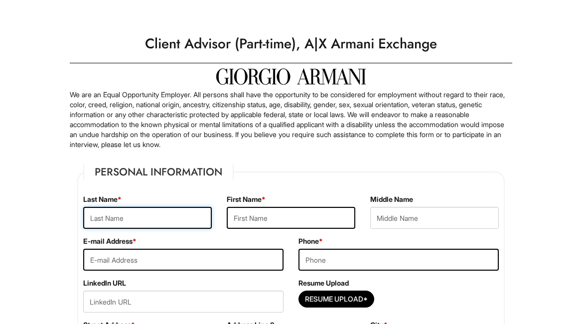
scroll to position [215, 0]
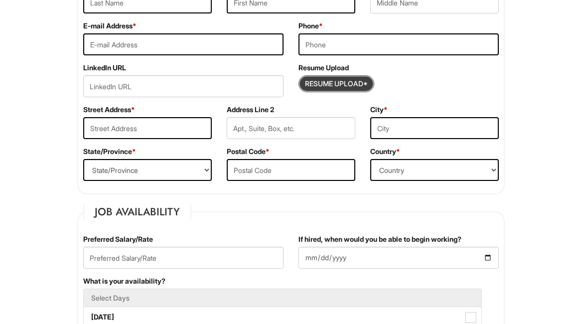
click at [367, 81] on input "Resume Upload*" at bounding box center [336, 84] width 75 height 16
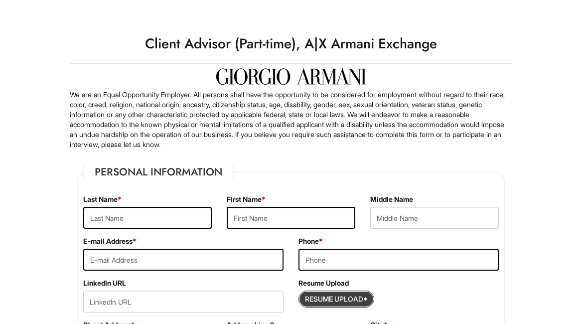
scroll to position [0, 0]
click at [324, 301] on input "Resume Upload*" at bounding box center [336, 299] width 75 height 16
type input "C:\fakepath\Sydney Smith_Client Advisor Resume.pdf"
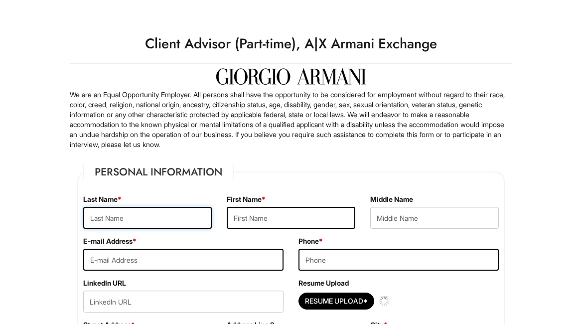
click at [175, 208] on input "text" at bounding box center [147, 218] width 128 height 22
click at [178, 218] on input "f" at bounding box center [147, 218] width 128 height 22
drag, startPoint x: 149, startPoint y: 218, endPoint x: 56, endPoint y: 218, distance: 93.1
type input "Smith"
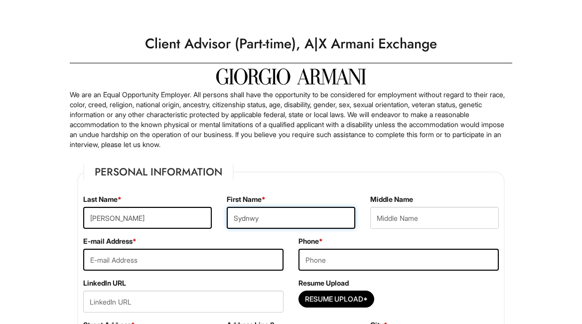
drag, startPoint x: 251, startPoint y: 218, endPoint x: 293, endPoint y: 218, distance: 42.8
click at [293, 218] on input "Sydnwy" at bounding box center [291, 218] width 128 height 22
type input "Sydney"
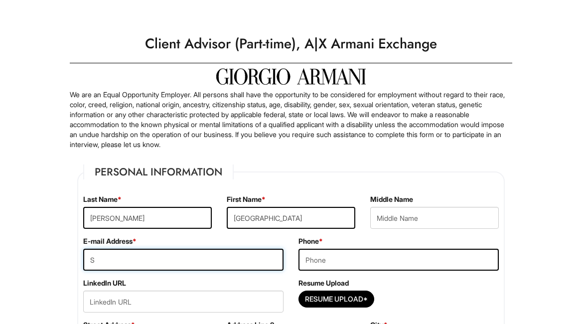
type input "sydney.elisabeth@yahoo.com"
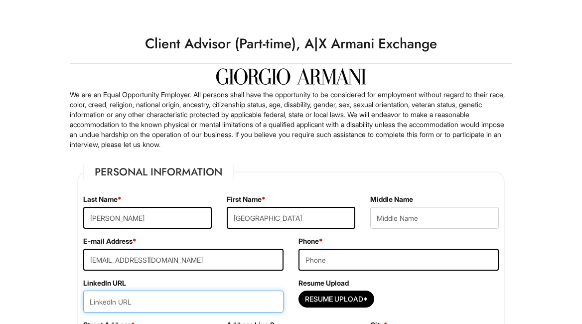
click at [175, 294] on input "url" at bounding box center [183, 301] width 200 height 22
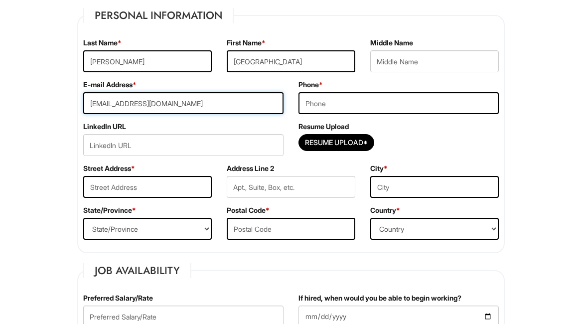
scroll to position [170, 0]
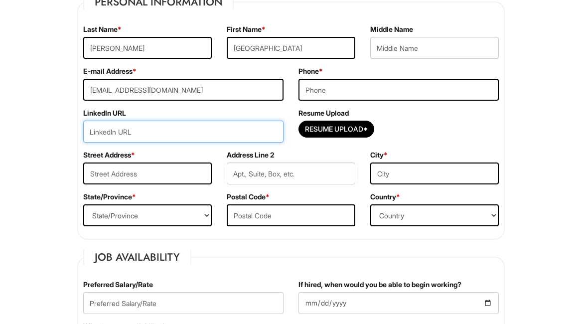
click at [146, 130] on input "url" at bounding box center [183, 132] width 200 height 22
paste input "https://www.linkedin.com/in/sydandtheecity/"
type input "https://www.linkedin.com/in/sydandtheecity/"
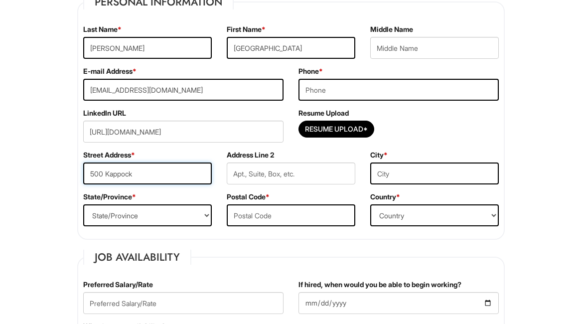
type input "500 Kappock"
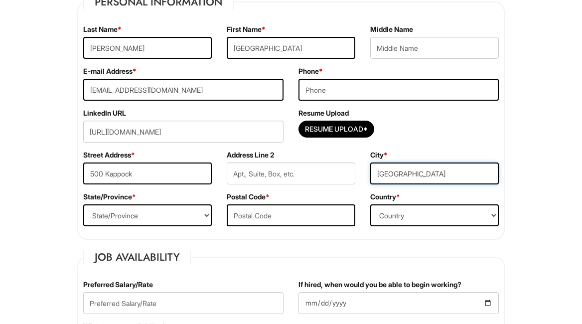
type input "Bronx"
click at [117, 226] on div "State/Province * State/Province ALABAMA ALASKA ARIZONA ARKANSAS CALIFORNIA COLO…" at bounding box center [147, 213] width 143 height 42
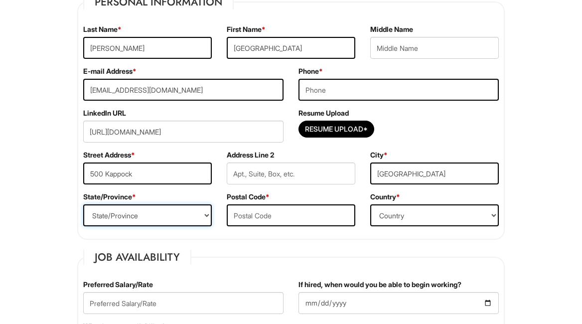
select select "NY"
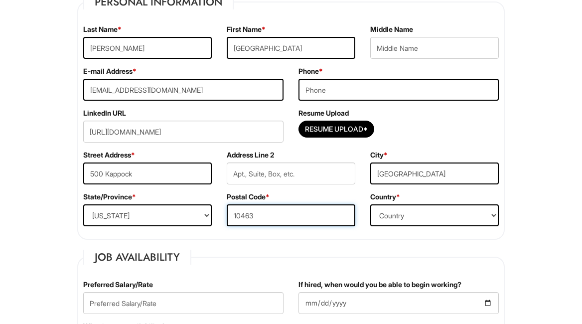
type input "10463"
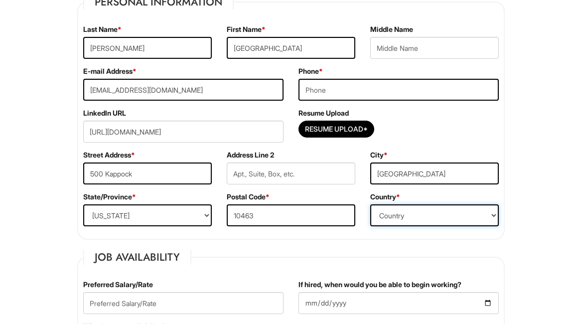
select select "United States of America"
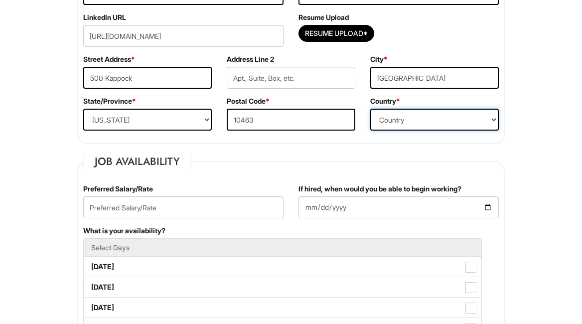
scroll to position [367, 0]
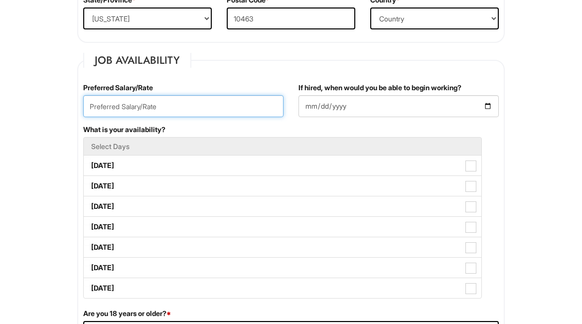
click at [115, 109] on input "text" at bounding box center [183, 106] width 200 height 22
type input "22/hr"
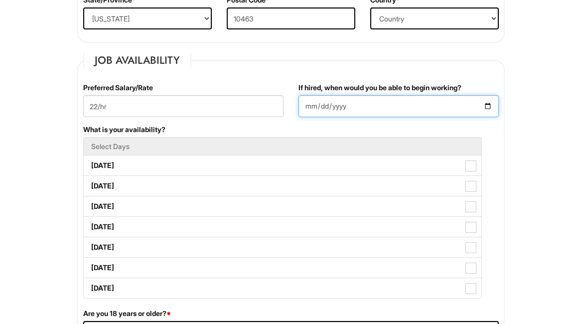
click at [316, 100] on input "If hired, when would you be able to begin working?" at bounding box center [398, 106] width 200 height 22
type input "2025-08-10"
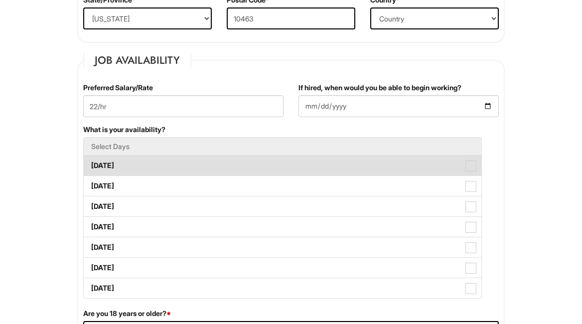
click at [139, 157] on label "Monday" at bounding box center [282, 165] width 397 height 20
click at [90, 157] on Available_Monday "Monday" at bounding box center [87, 160] width 6 height 6
checkbox Available_Monday "true"
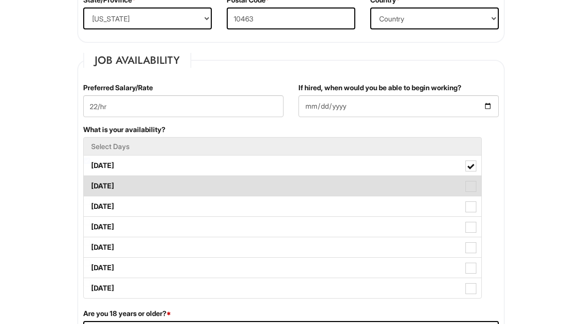
click at [155, 181] on label "Tuesday" at bounding box center [282, 186] width 397 height 20
click at [90, 181] on Available_Tuesday "Tuesday" at bounding box center [87, 181] width 6 height 6
checkbox Available_Tuesday "true"
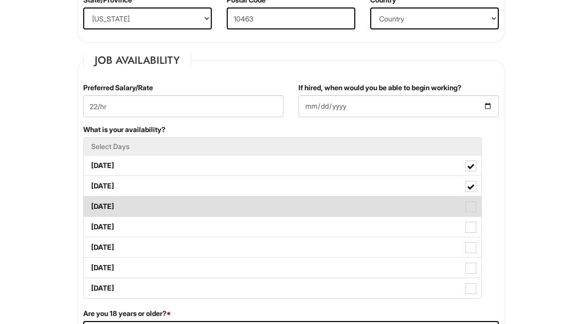
click at [155, 200] on label "Wednesday" at bounding box center [282, 206] width 397 height 20
click at [90, 200] on Available_Wednesday "Wednesday" at bounding box center [87, 201] width 6 height 6
checkbox Available_Wednesday "true"
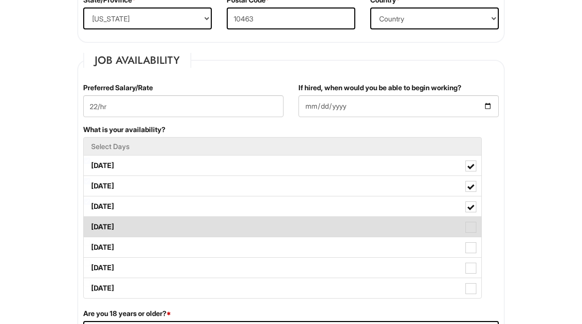
click at [154, 220] on label "Thursday" at bounding box center [282, 227] width 397 height 20
click at [90, 220] on Available_Thursday "Thursday" at bounding box center [87, 222] width 6 height 6
checkbox Available_Thursday "true"
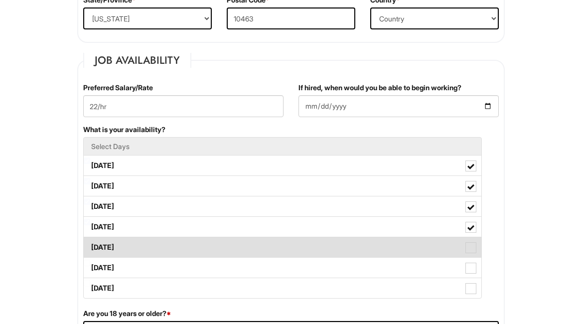
click at [153, 247] on label "Friday" at bounding box center [282, 247] width 397 height 20
click at [90, 246] on Available_Friday "Friday" at bounding box center [87, 242] width 6 height 6
checkbox Available_Friday "true"
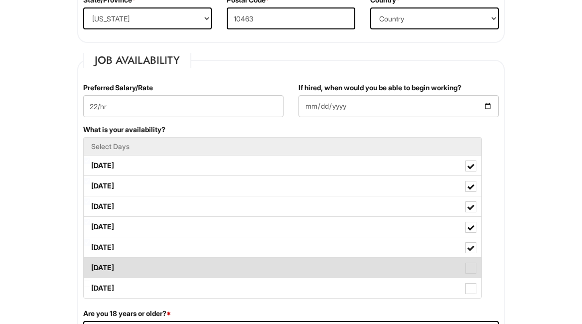
click at [148, 266] on label "Saturday" at bounding box center [282, 267] width 397 height 20
click at [90, 266] on Available_Saturday "Saturday" at bounding box center [87, 262] width 6 height 6
checkbox Available_Saturday "true"
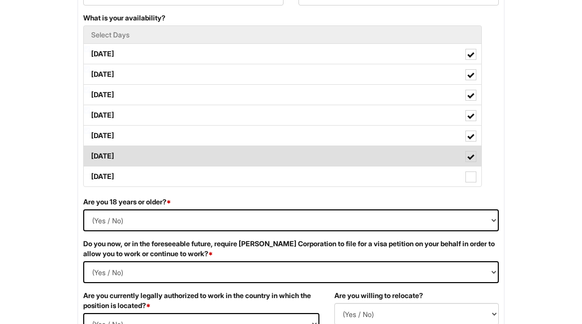
scroll to position [515, 0]
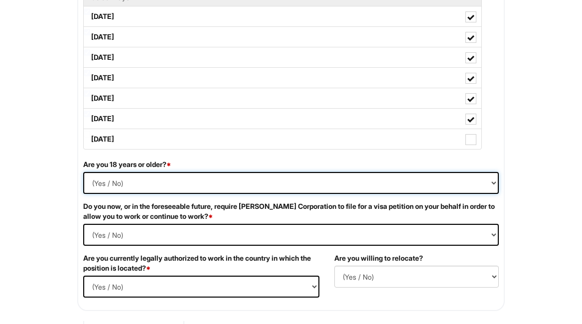
select select "Yes"
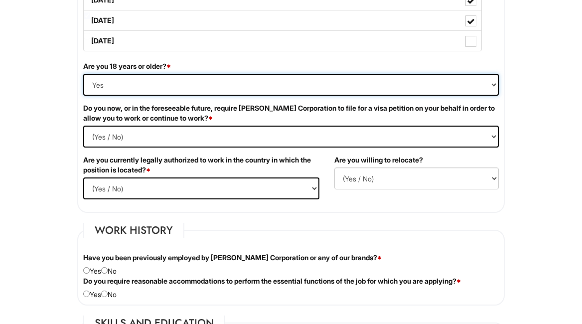
scroll to position [619, 0]
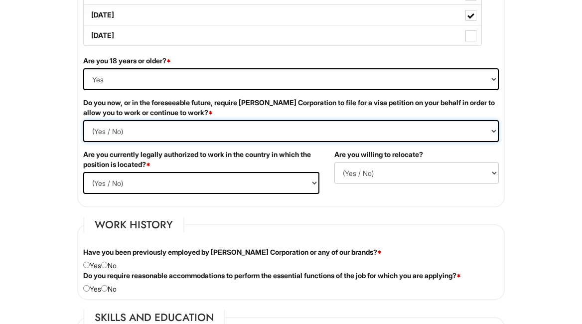
select Required "No"
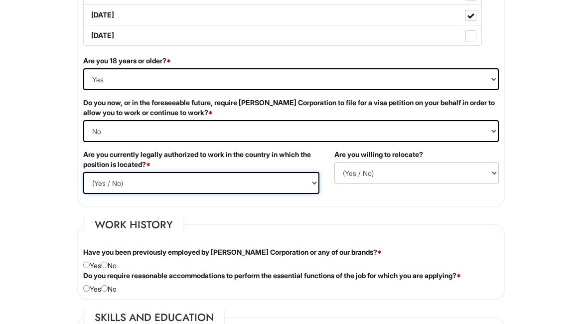
select select "Yes"
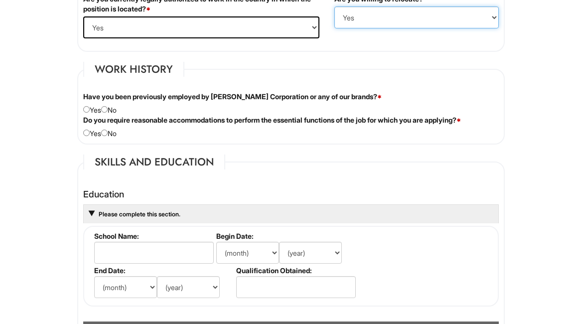
scroll to position [774, 0]
select select "N"
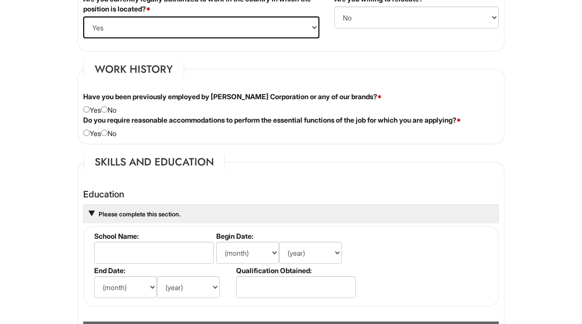
click at [85, 110] on input "radio" at bounding box center [86, 109] width 6 height 6
radio input "true"
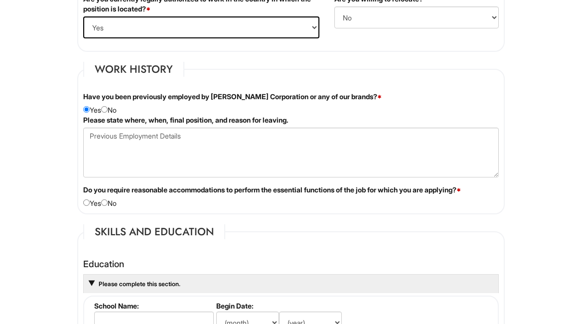
click at [108, 109] on input "radio" at bounding box center [104, 109] width 6 height 6
radio input "true"
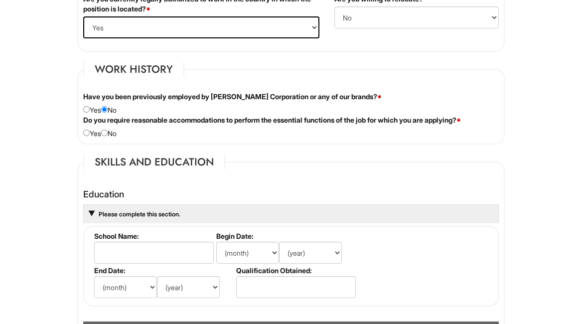
click at [112, 133] on div "Do you require reasonable accommodations to perform the essential functions of …" at bounding box center [291, 126] width 430 height 23
click at [108, 132] on input "radio" at bounding box center [104, 132] width 6 height 6
radio input "true"
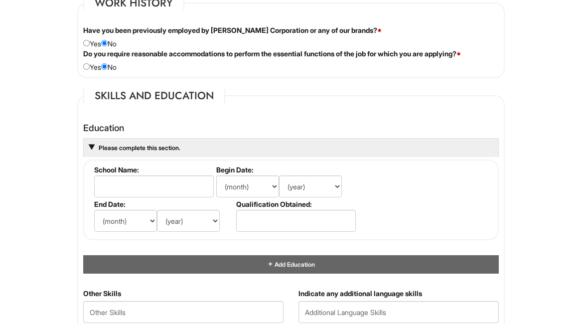
scroll to position [927, 0]
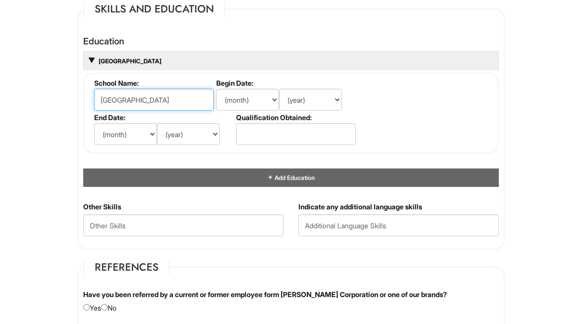
type input "New Yorn University"
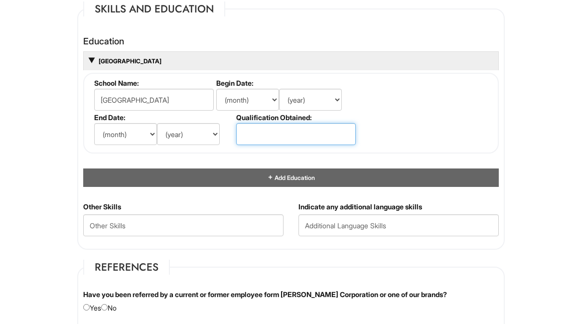
click at [241, 123] on input "text" at bounding box center [296, 134] width 120 height 22
type input "Master's"
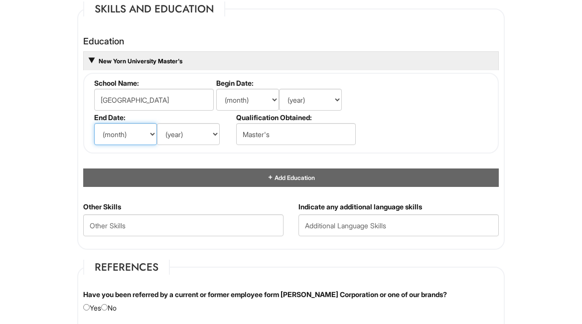
select select "5"
drag, startPoint x: 141, startPoint y: 136, endPoint x: 178, endPoint y: 129, distance: 38.0
click at [178, 129] on div "(month) Jan Feb Mar Apr May Jun Jul Aug Sep Oct Nov Dec (year) 2029 2028 2027 2…" at bounding box center [163, 134] width 139 height 22
select select "2020"
select select "8"
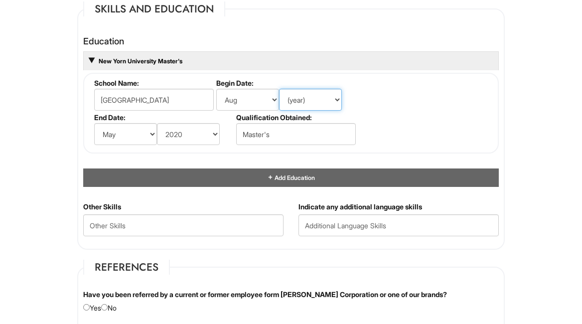
select select "2017"
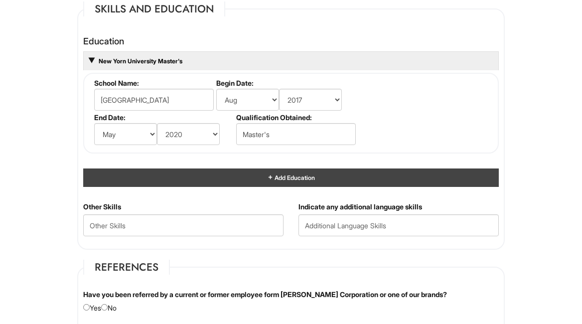
click at [243, 171] on div "Add Education" at bounding box center [290, 177] width 415 height 18
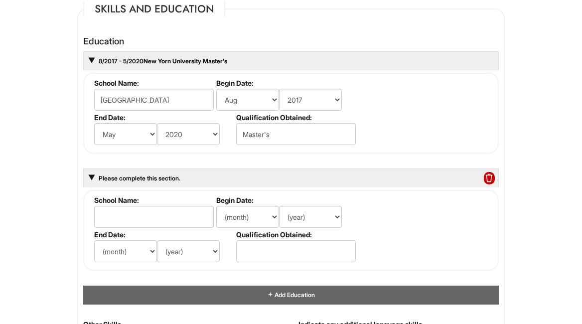
click at [189, 201] on label "School Name:" at bounding box center [153, 200] width 118 height 8
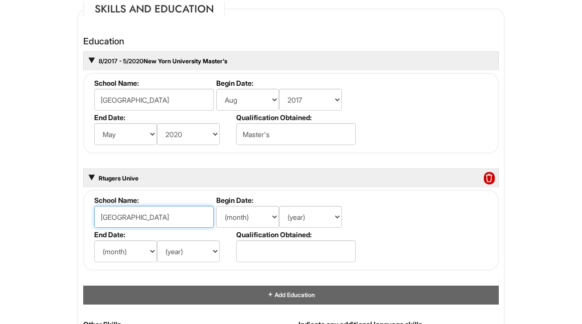
type input "Rtugers University"
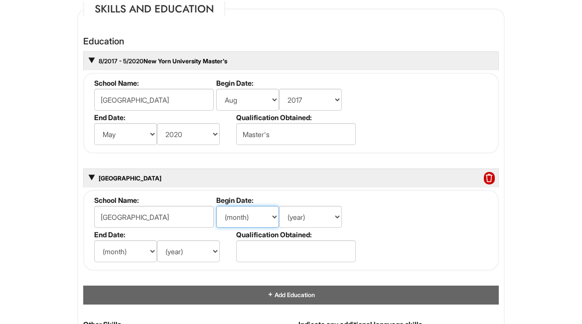
select select "8"
select select "2013"
select select "5"
select select "2017"
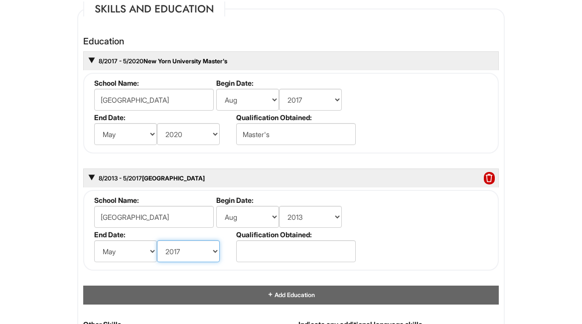
scroll to position [939, 0]
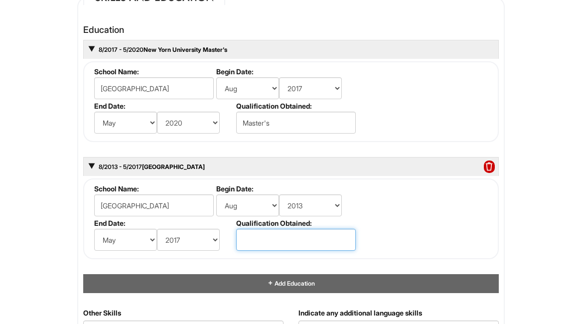
click at [282, 245] on input "text" at bounding box center [296, 240] width 120 height 22
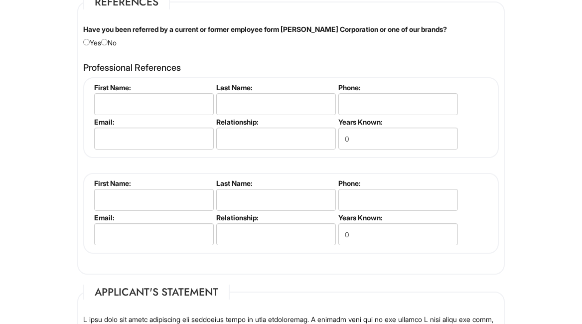
scroll to position [1311, 0]
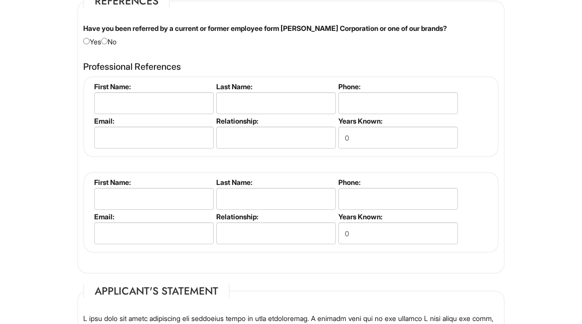
type input "Bachelor's"
click at [117, 43] on fieldset "References Have you been referred by a current or former employee form Giorgio …" at bounding box center [290, 134] width 427 height 280
click at [115, 36] on div "Have you been referred by a current or former employee form Giorgio Armani Corp…" at bounding box center [291, 34] width 430 height 23
click at [112, 36] on div "Have you been referred by a current or former employee form Giorgio Armani Corp…" at bounding box center [291, 34] width 430 height 23
click at [108, 41] on input "radio" at bounding box center [104, 41] width 6 height 6
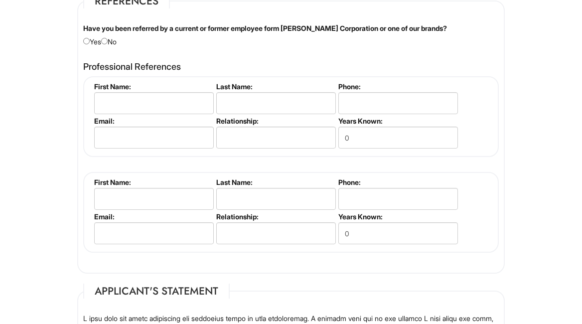
radio input "true"
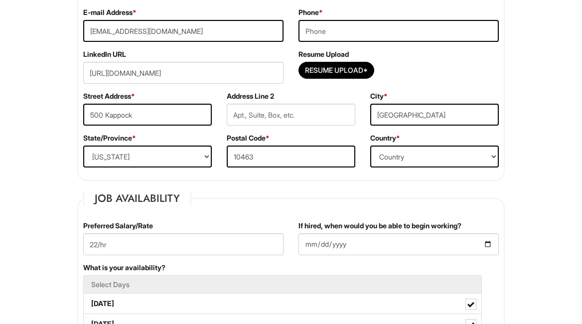
scroll to position [188, 0]
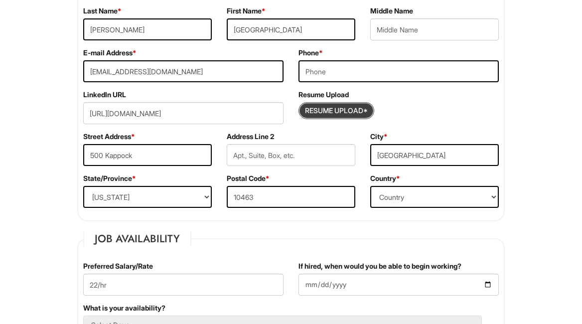
click at [324, 111] on input "Resume Upload*" at bounding box center [336, 111] width 75 height 16
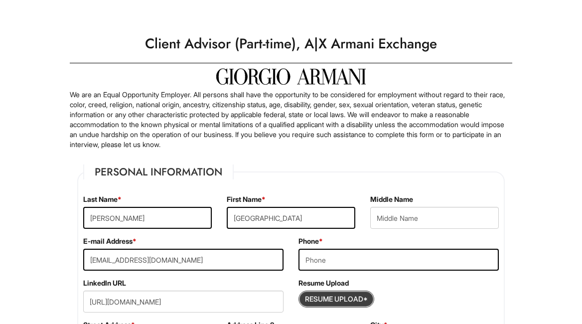
scroll to position [143, 0]
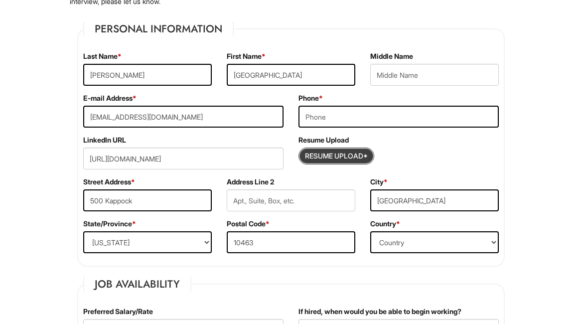
click at [346, 154] on input "Resume Upload*" at bounding box center [336, 156] width 75 height 16
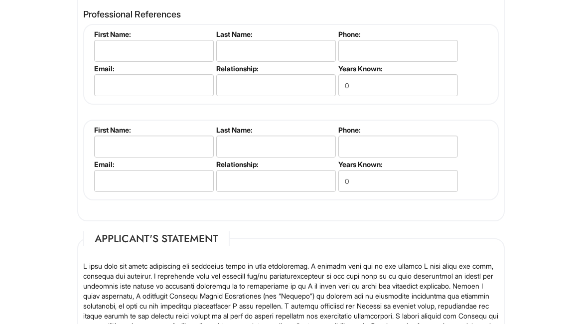
scroll to position [1307, 0]
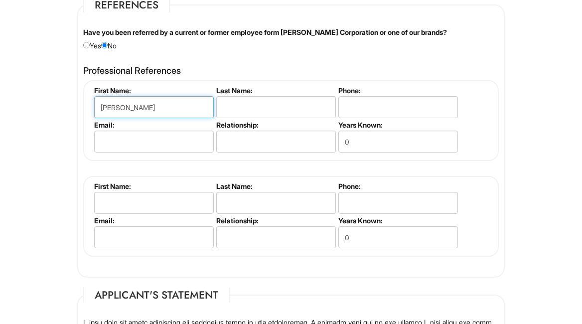
type input "Alex"
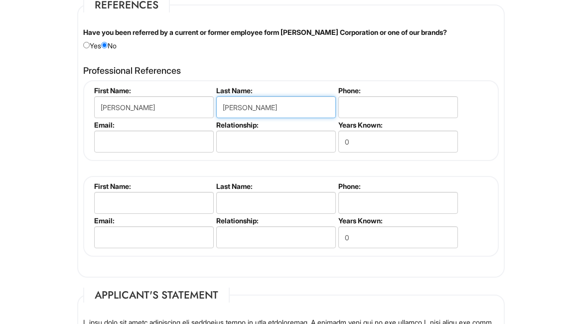
type input "Burditt"
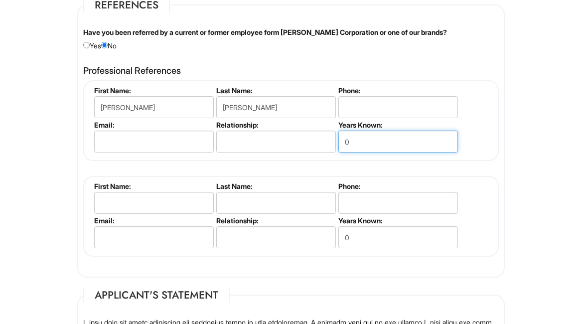
click at [383, 143] on input "0" at bounding box center [398, 141] width 120 height 22
drag, startPoint x: 358, startPoint y: 141, endPoint x: 307, endPoint y: 141, distance: 50.3
click at [307, 86] on ul "First Name: Alex Last Name: Burditt Phone: Email: Relationship: Years Known: 0" at bounding box center [292, 86] width 401 height 0
type input "5"
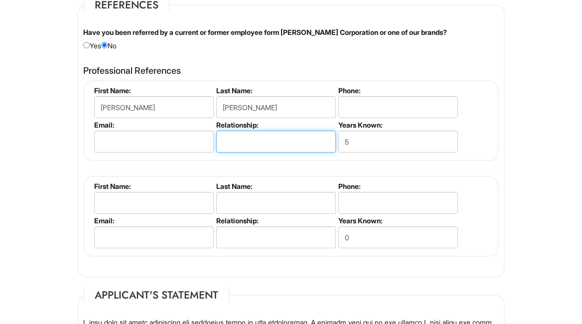
click at [280, 134] on input "text" at bounding box center [276, 141] width 120 height 22
type input "Manager"
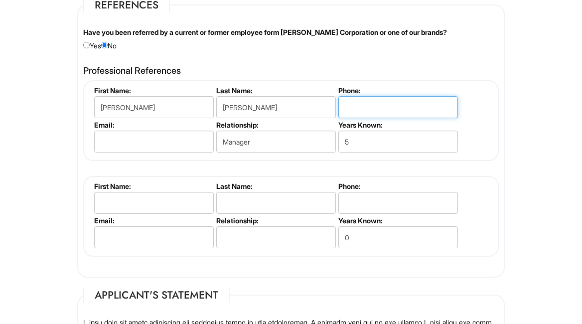
click at [361, 100] on input "tel" at bounding box center [398, 107] width 120 height 22
paste input "(718) 422-0200"
type input "(718) 422-0200"
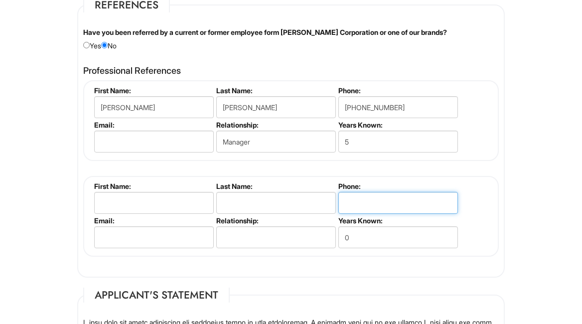
paste input "(212) 998-1900"
type input "(212) 998-1900"
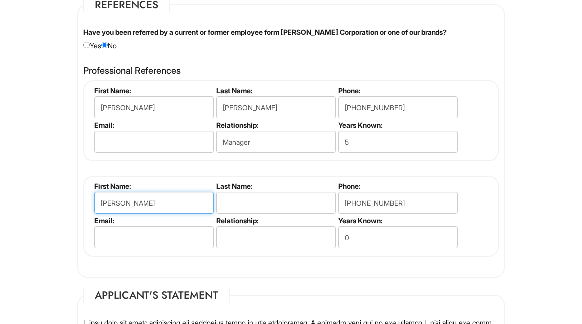
type input "Jane"
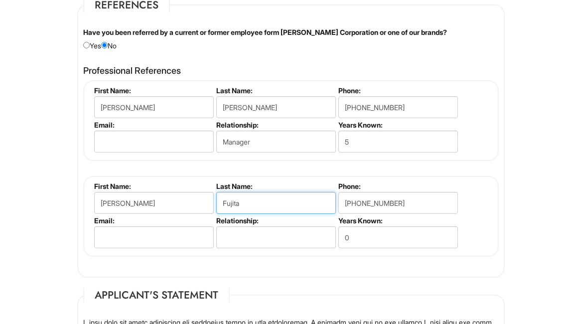
type input "Fujita"
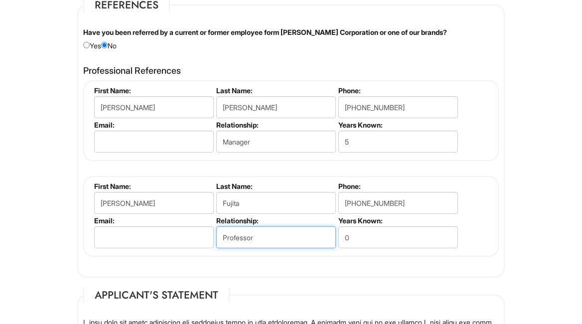
type input "Professor"
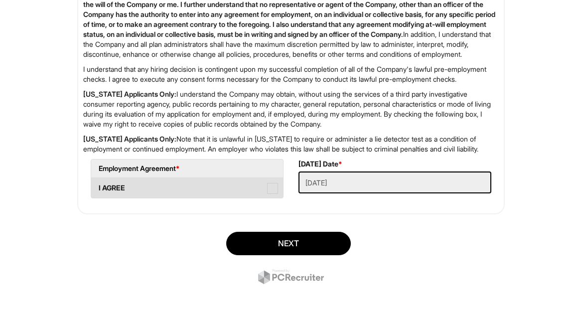
scroll to position [1775, 0]
type input "8"
click at [275, 188] on span at bounding box center [272, 188] width 11 height 11
click at [98, 186] on AGREE "I AGREE" at bounding box center [94, 183] width 6 height 6
checkbox AGREE "true"
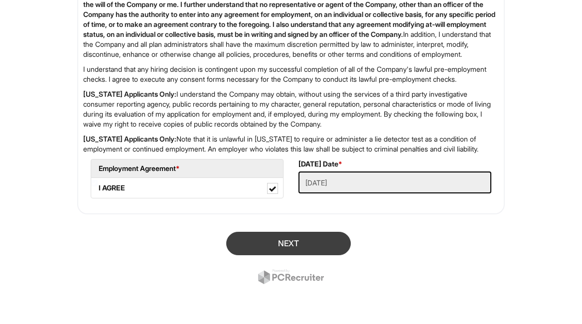
click at [298, 239] on button "Next" at bounding box center [288, 243] width 125 height 23
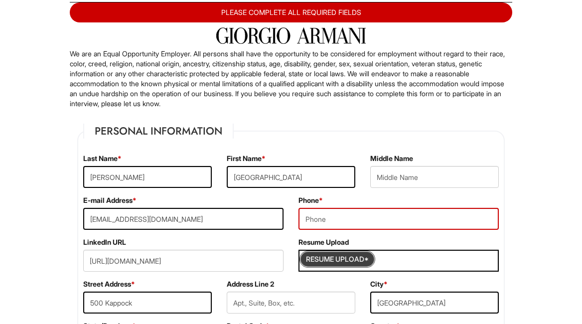
click at [332, 255] on input "Resume Upload*" at bounding box center [337, 259] width 75 height 16
type input "3134615308"
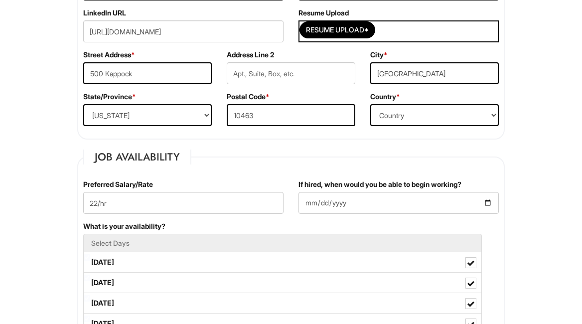
scroll to position [290, 0]
click at [350, 24] on input "Resume Upload*" at bounding box center [337, 30] width 75 height 16
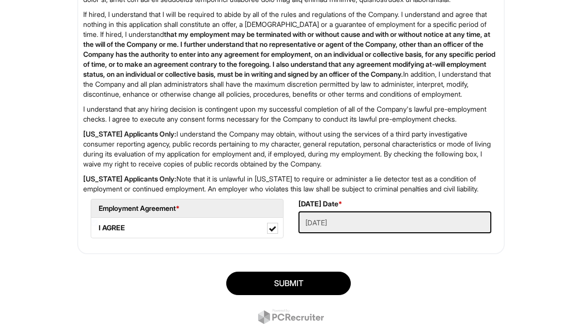
scroll to position [1794, 0]
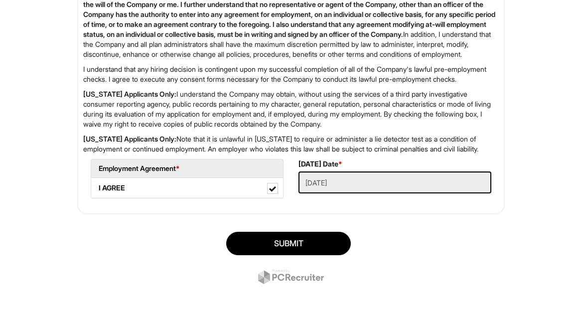
click at [306, 231] on div "SUBMIT" at bounding box center [291, 259] width 442 height 70
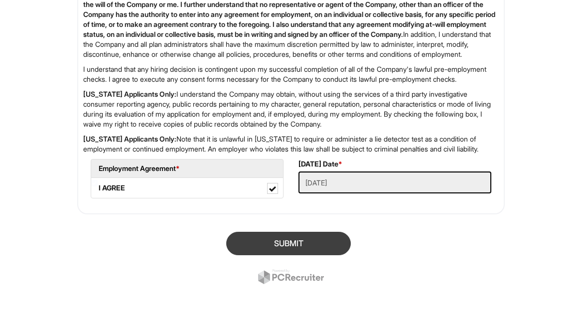
click at [306, 238] on button "SUBMIT" at bounding box center [288, 243] width 125 height 23
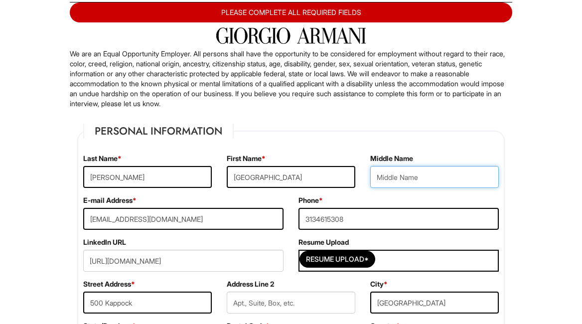
click at [486, 185] on input "text" at bounding box center [434, 177] width 128 height 22
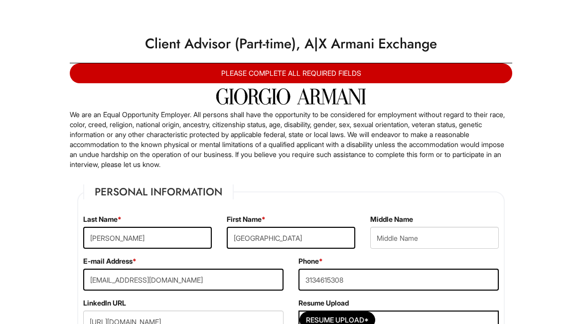
scroll to position [243, 0]
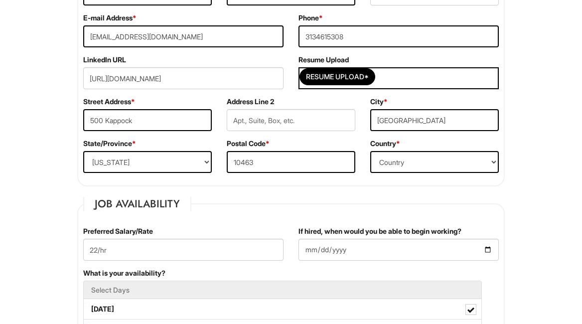
click at [320, 87] on div "Resume Upload*" at bounding box center [398, 78] width 200 height 22
click at [320, 76] on input "Resume Upload*" at bounding box center [337, 77] width 75 height 16
type input "C:\fakepath\New Resume 24.pdf"
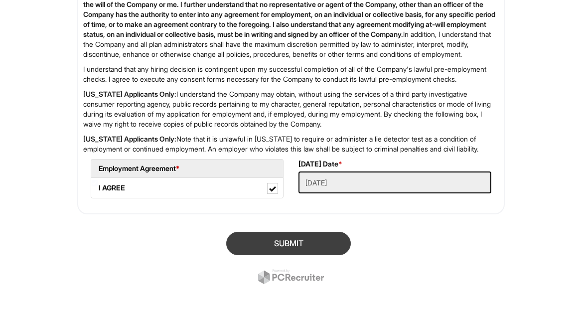
scroll to position [1794, 0]
click at [286, 251] on button "SUBMIT" at bounding box center [288, 243] width 125 height 23
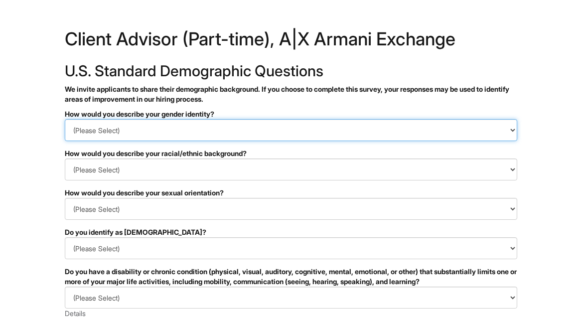
select select "Woman"
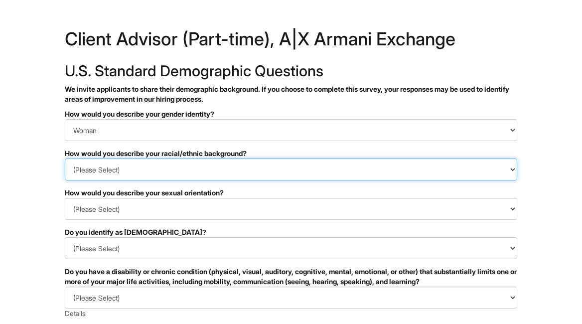
select select "Black or of [DEMOGRAPHIC_DATA] descent"
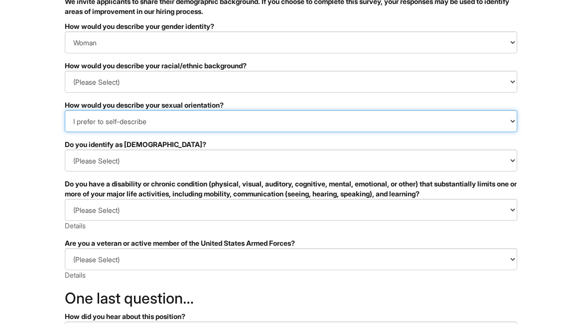
scroll to position [90, 0]
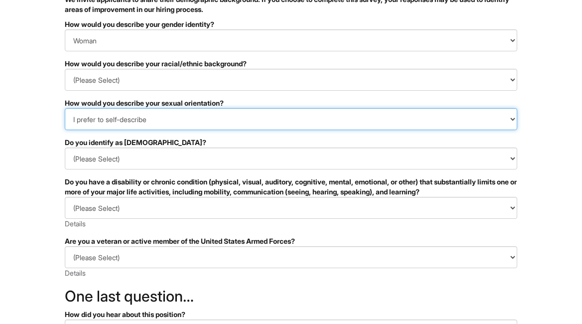
select select "I don't wish to answer"
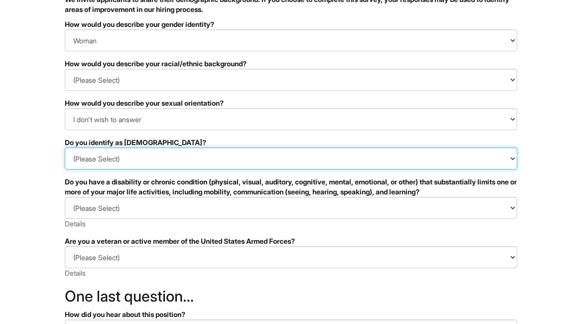
select select "No"
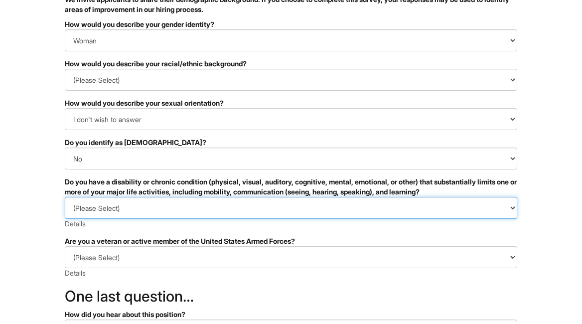
select select "NO, I DON'T HAVE A DISABILITY"
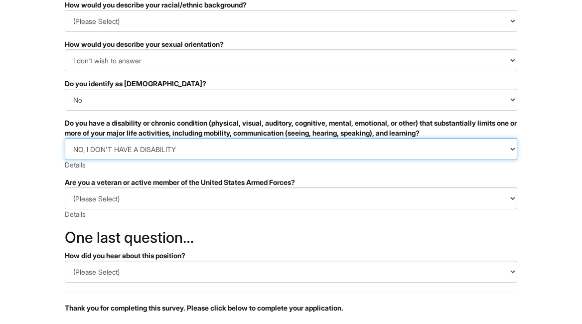
scroll to position [149, 0]
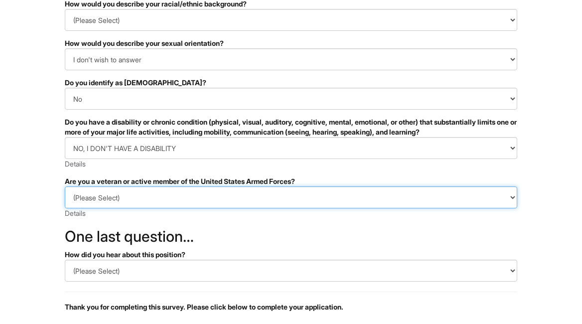
select select "I AM NOT A PROTECTED VETERAN"
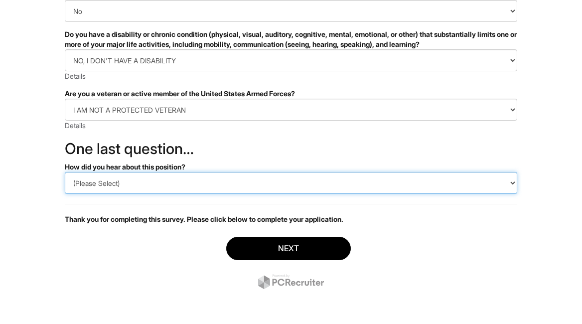
scroll to position [237, 0]
select select "LinkedIn"
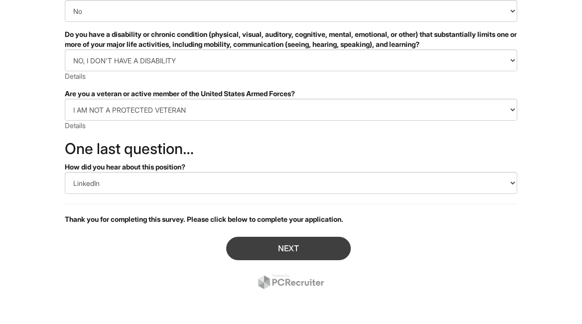
click at [255, 242] on button "Next" at bounding box center [288, 248] width 125 height 23
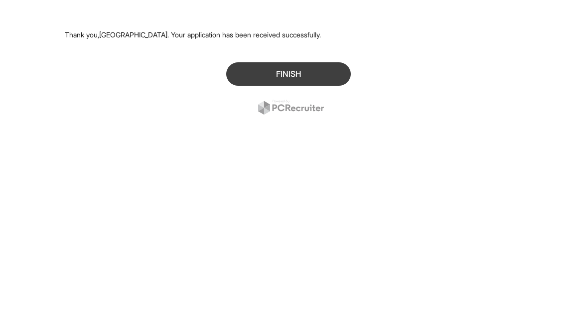
click at [288, 62] on div "Finish" at bounding box center [291, 90] width 452 height 70
click at [286, 67] on button "Finish" at bounding box center [288, 73] width 125 height 23
